Goal: Task Accomplishment & Management: Use online tool/utility

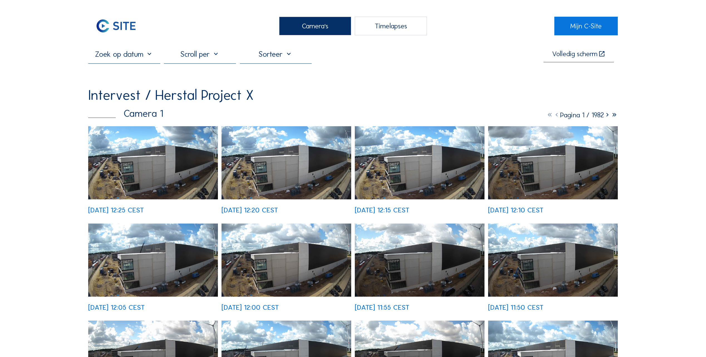
click at [154, 164] on img at bounding box center [153, 162] width 130 height 73
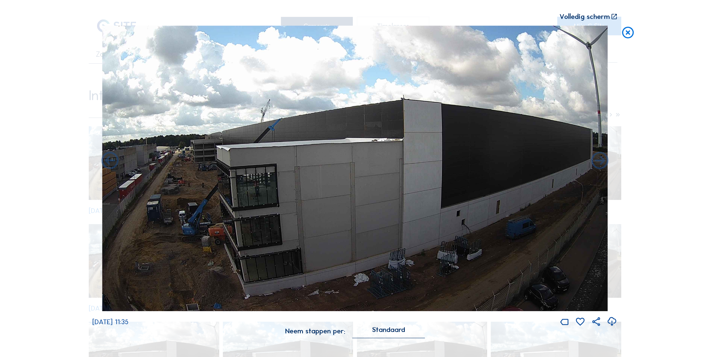
click at [626, 35] on icon at bounding box center [628, 33] width 14 height 14
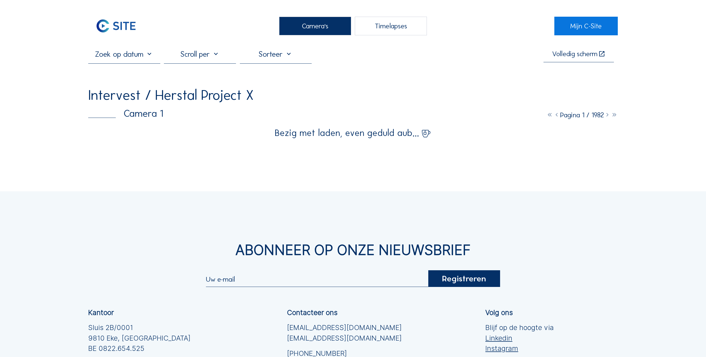
click at [607, 116] on icon at bounding box center [607, 115] width 7 height 9
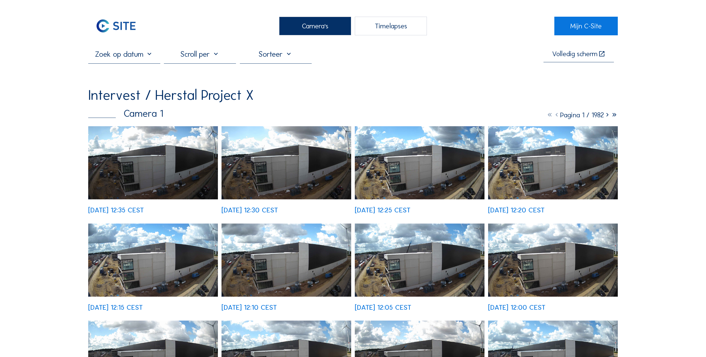
click at [607, 116] on icon at bounding box center [607, 115] width 7 height 9
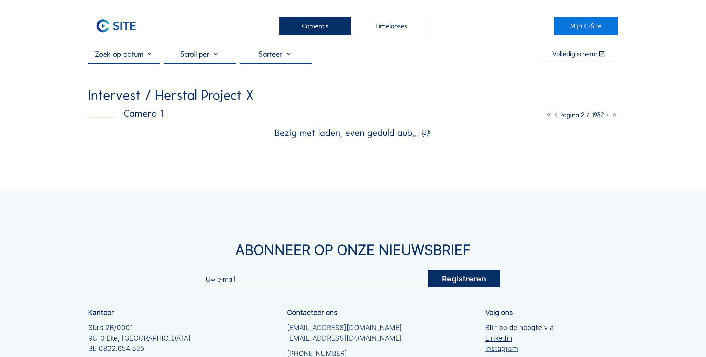
click at [607, 116] on icon at bounding box center [607, 115] width 7 height 9
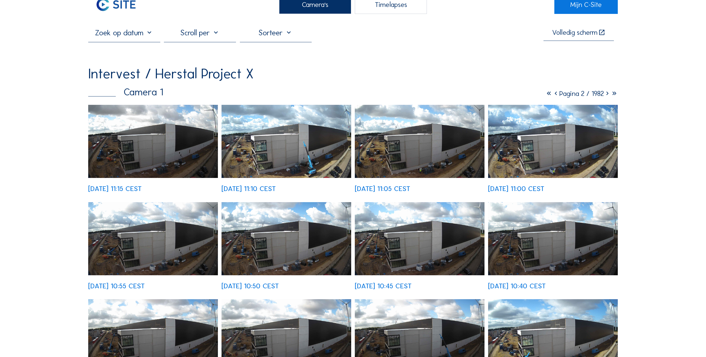
scroll to position [223, 0]
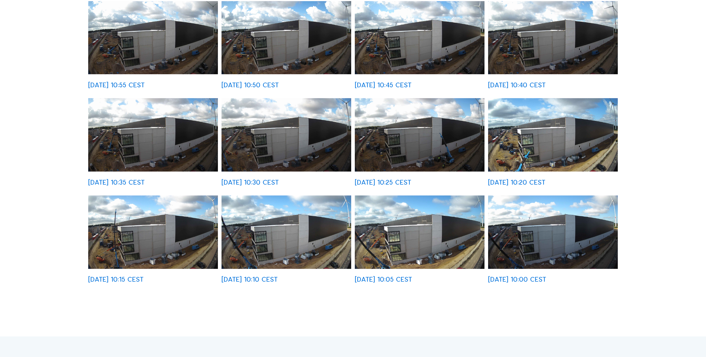
click at [424, 246] on img at bounding box center [420, 232] width 130 height 73
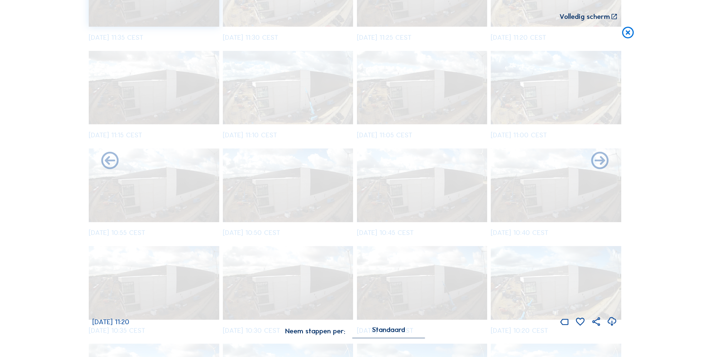
scroll to position [614, 0]
